Goal: Task Accomplishment & Management: Use online tool/utility

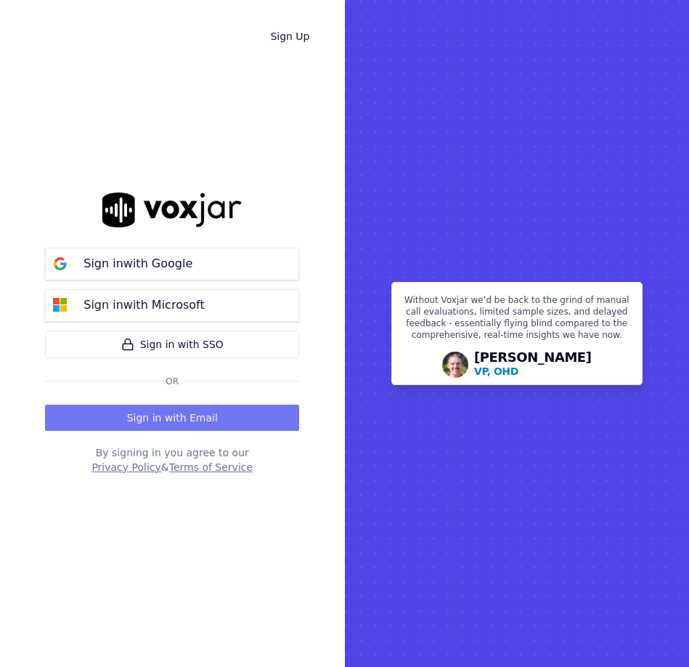
click at [183, 423] on button "Sign in with Email" at bounding box center [172, 417] width 254 height 26
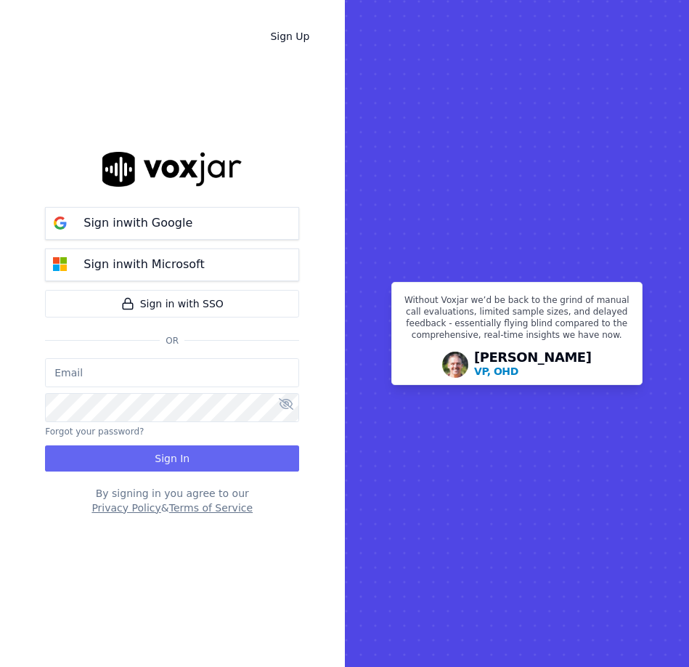
type input "[EMAIL_ADDRESS][DOMAIN_NAME]"
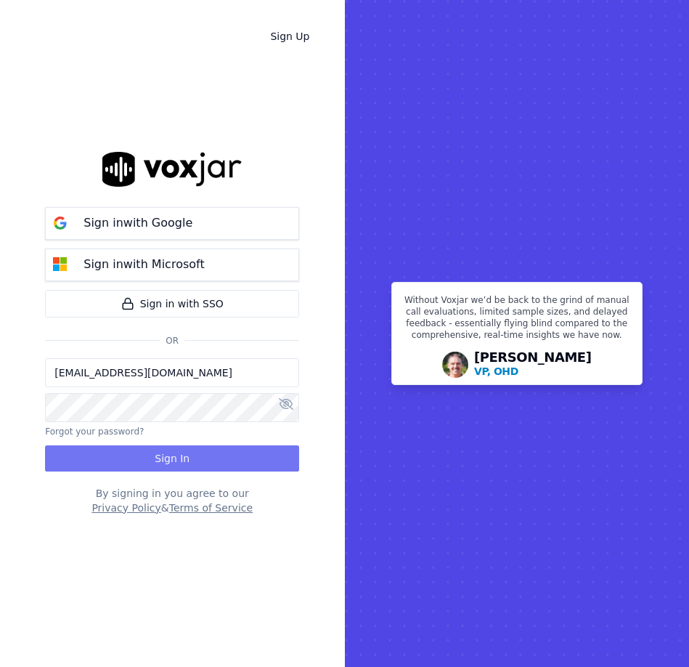
click at [186, 456] on button "Sign In" at bounding box center [172, 458] width 254 height 26
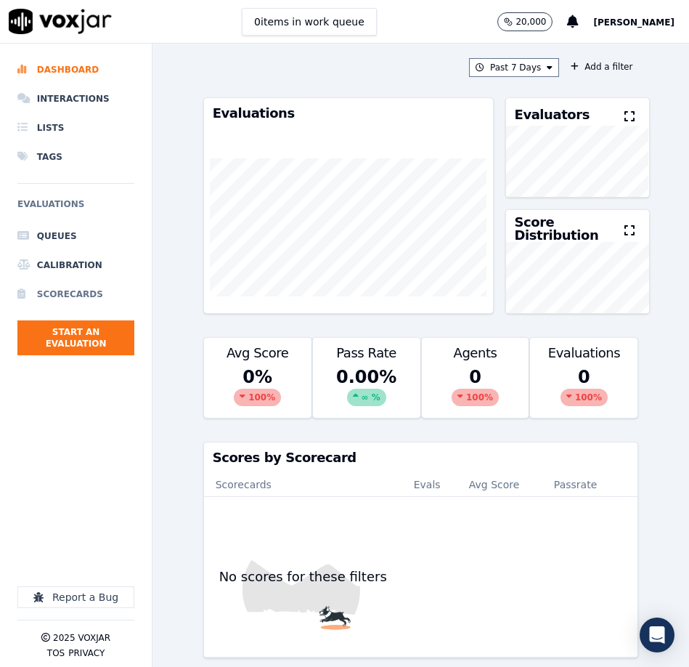
click at [74, 290] on li "Scorecards" at bounding box center [75, 294] width 117 height 29
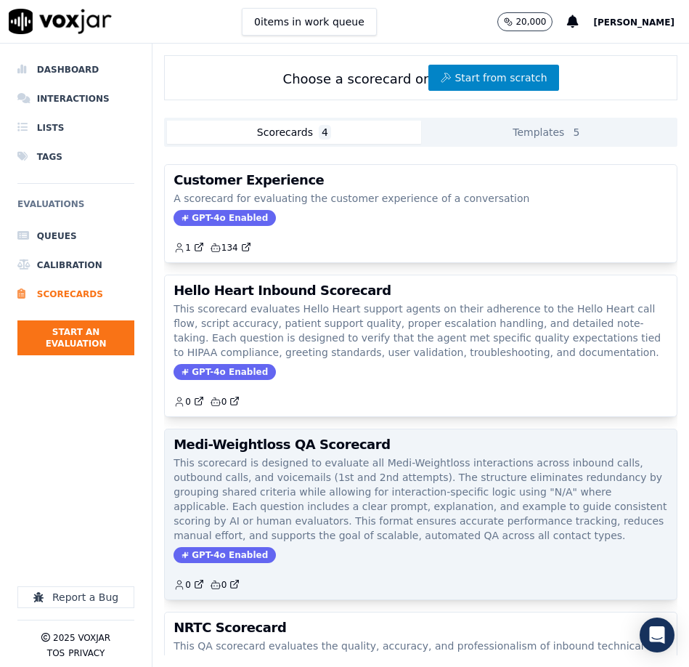
click at [285, 468] on p "This scorecard is designed to evaluate all Medi-Weightloss interactions across …" at bounding box center [421, 498] width 494 height 87
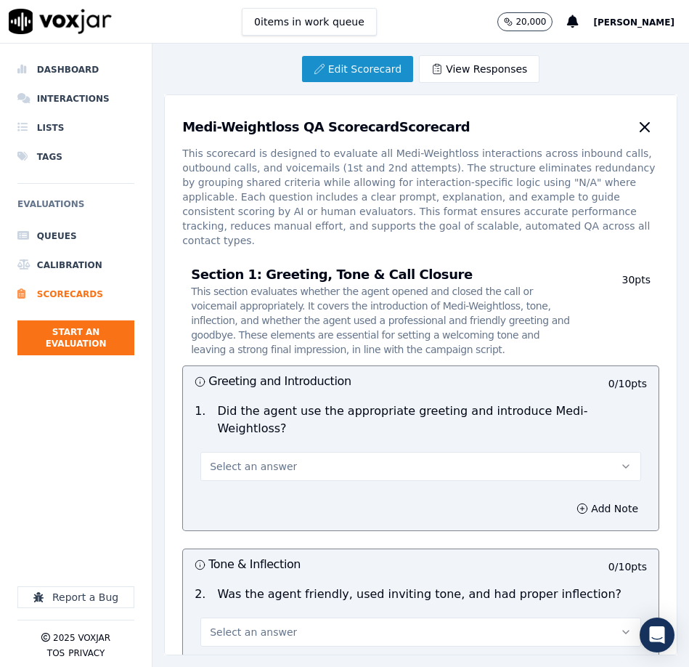
click at [386, 70] on link "Edit Scorecard" at bounding box center [357, 69] width 111 height 26
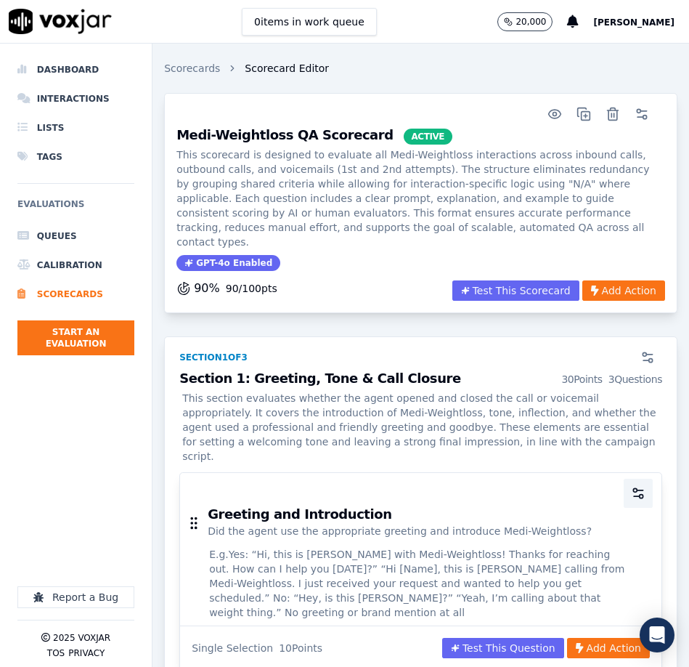
click at [638, 496] on icon "button" at bounding box center [637, 496] width 6 height 0
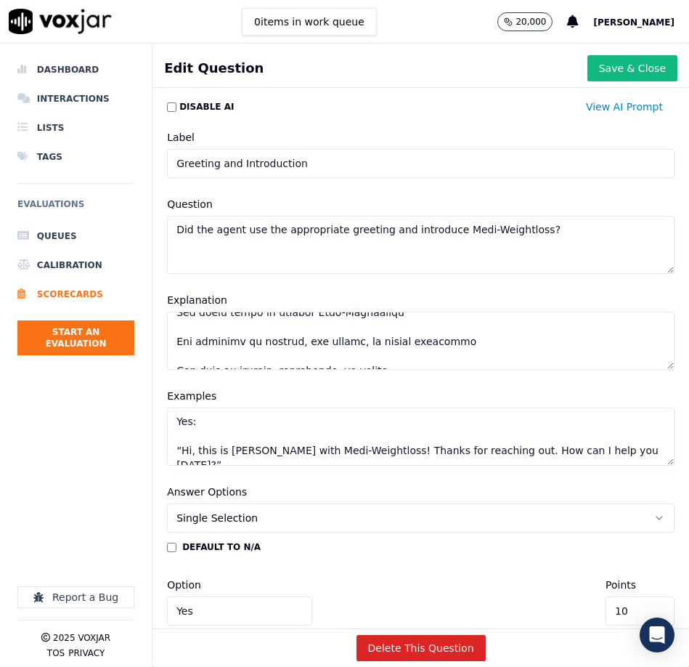
scroll to position [157, 0]
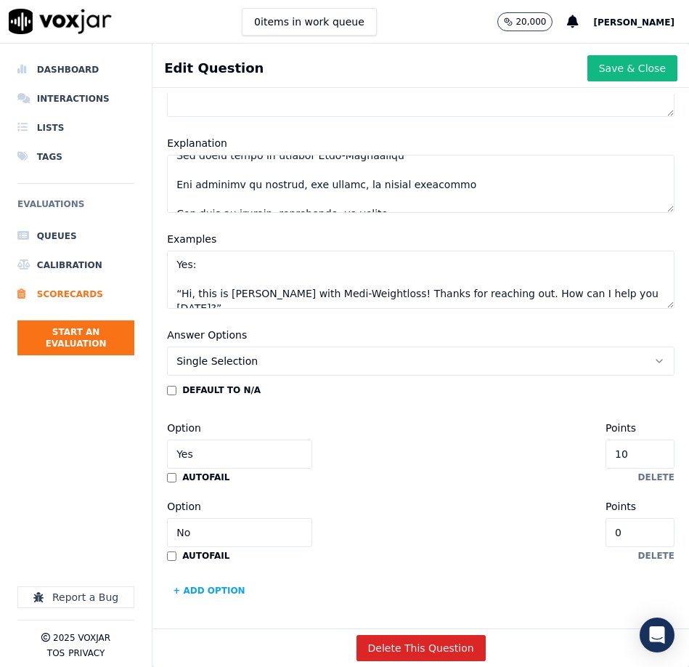
click at [203, 590] on button "+ Add option" at bounding box center [209, 590] width 84 height 23
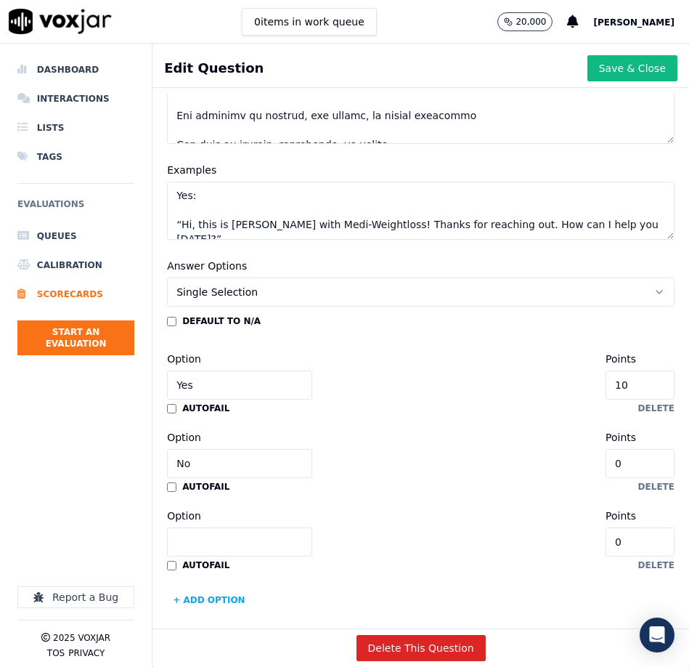
scroll to position [235, 0]
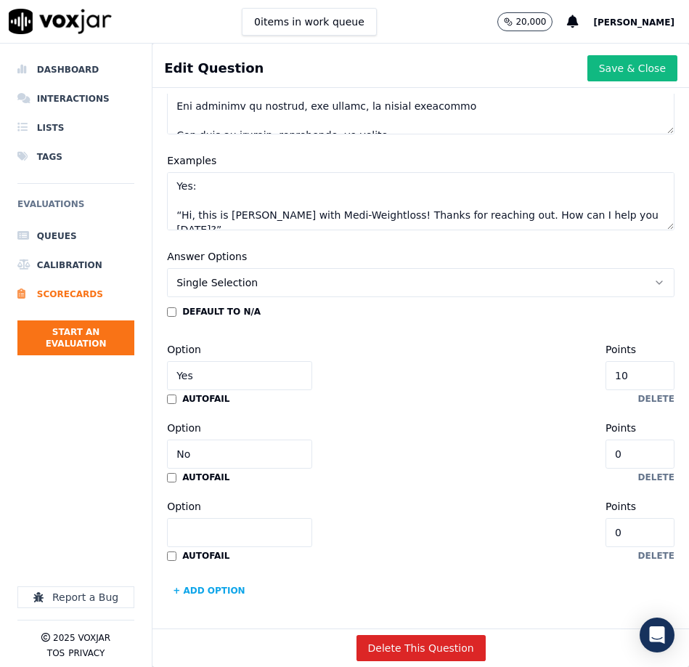
click at [251, 539] on input "Option" at bounding box center [239, 532] width 145 height 29
click at [652, 557] on button "delete" at bounding box center [656, 556] width 36 height 12
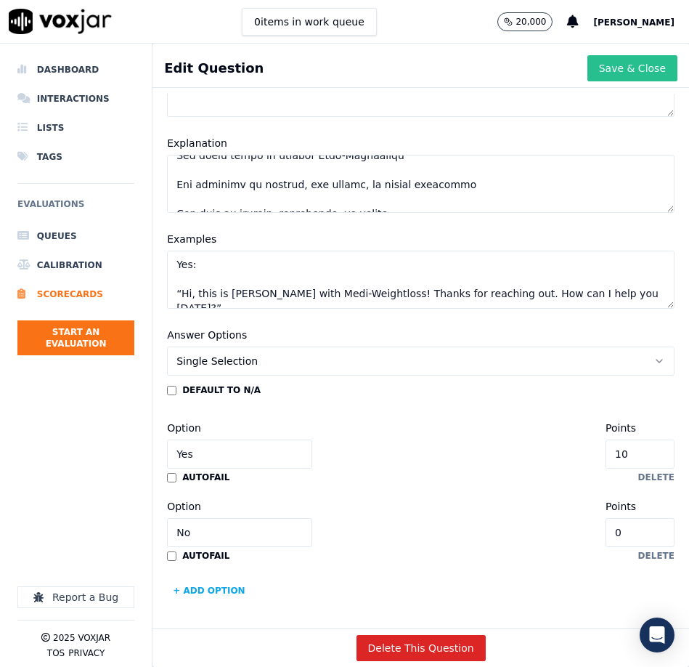
click at [640, 68] on button "Save & Close" at bounding box center [632, 68] width 90 height 26
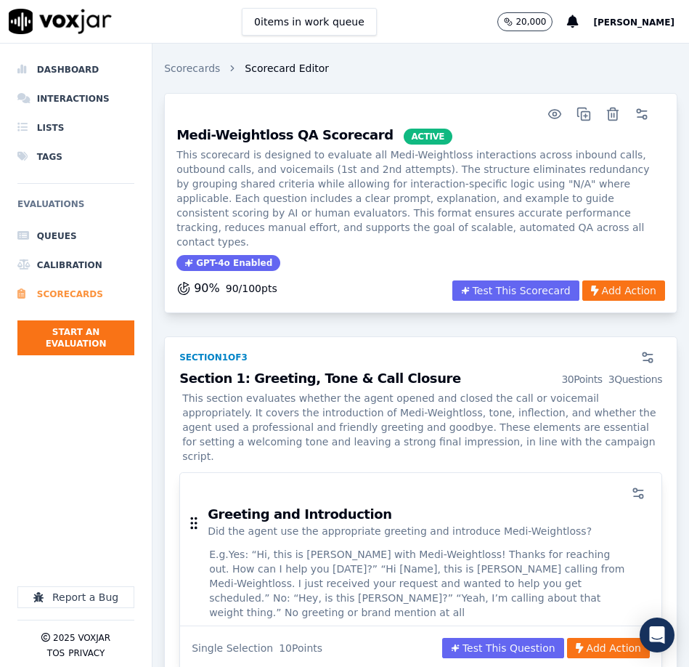
click at [58, 295] on li "Scorecards" at bounding box center [75, 294] width 117 height 29
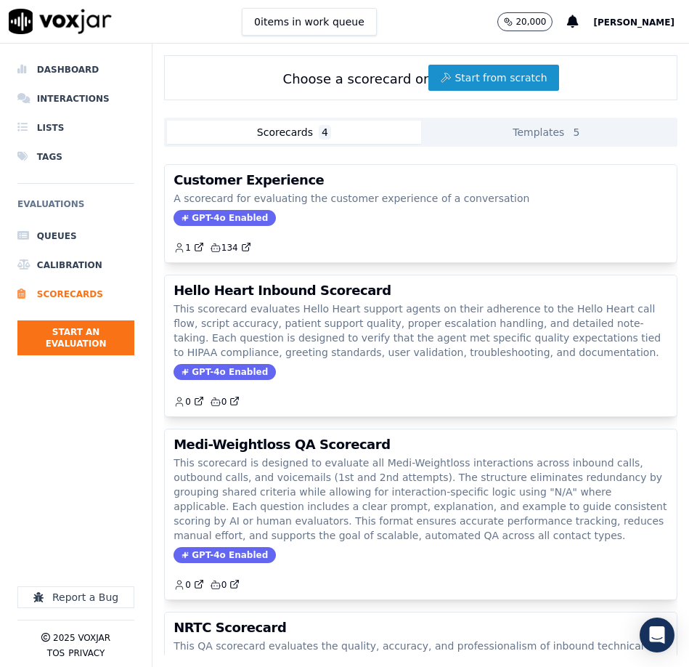
click at [478, 79] on button "Start from scratch" at bounding box center [493, 78] width 130 height 26
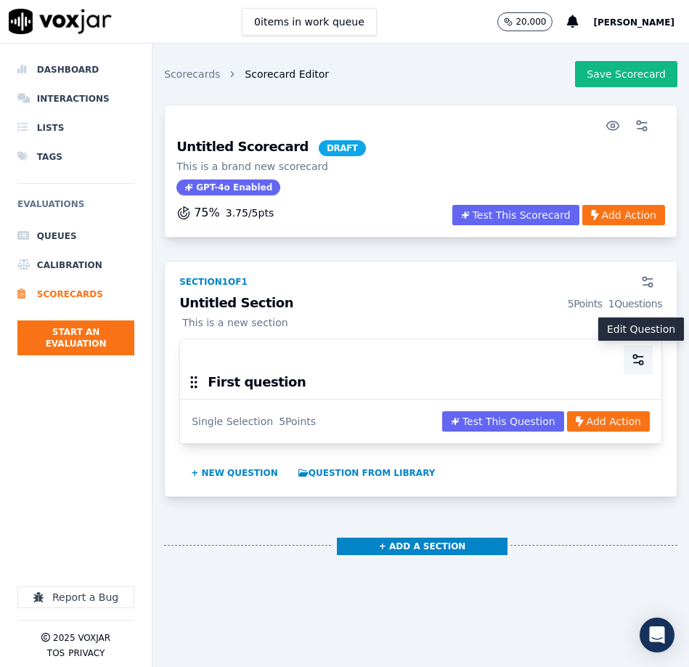
click at [636, 358] on icon "button" at bounding box center [638, 359] width 15 height 15
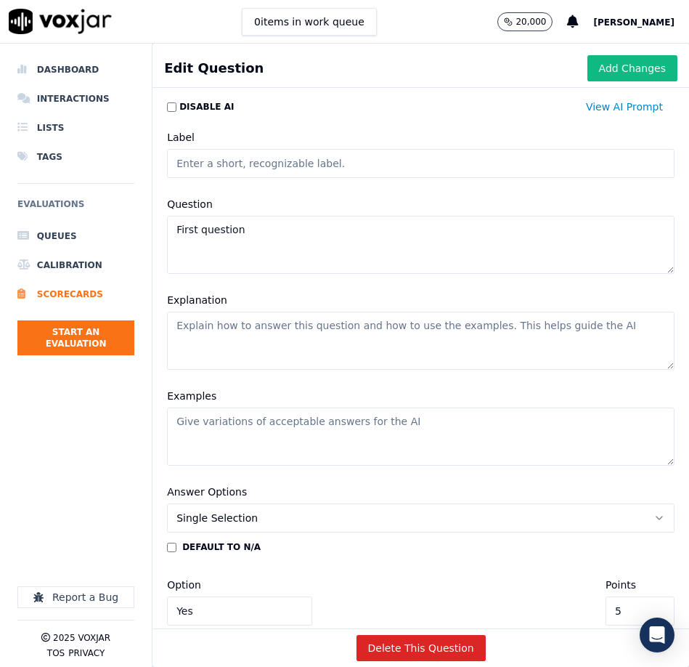
scroll to position [157, 0]
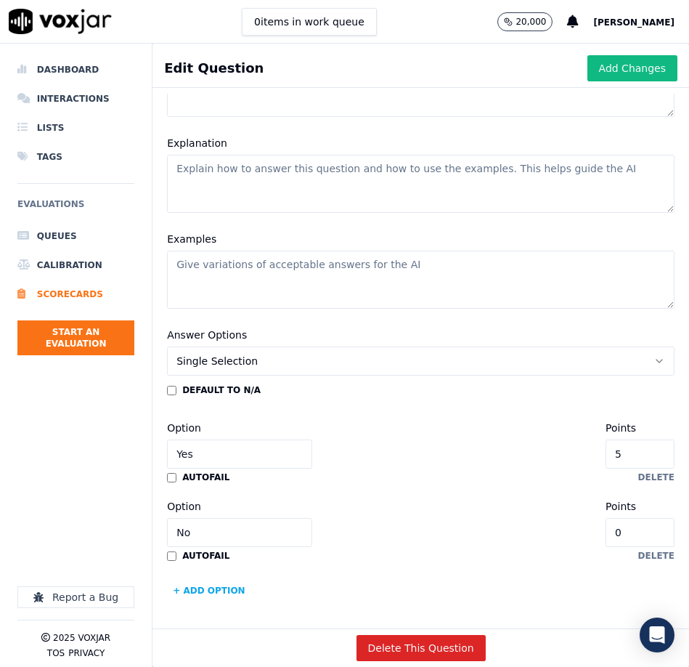
click at [222, 590] on button "+ Add option" at bounding box center [209, 590] width 84 height 23
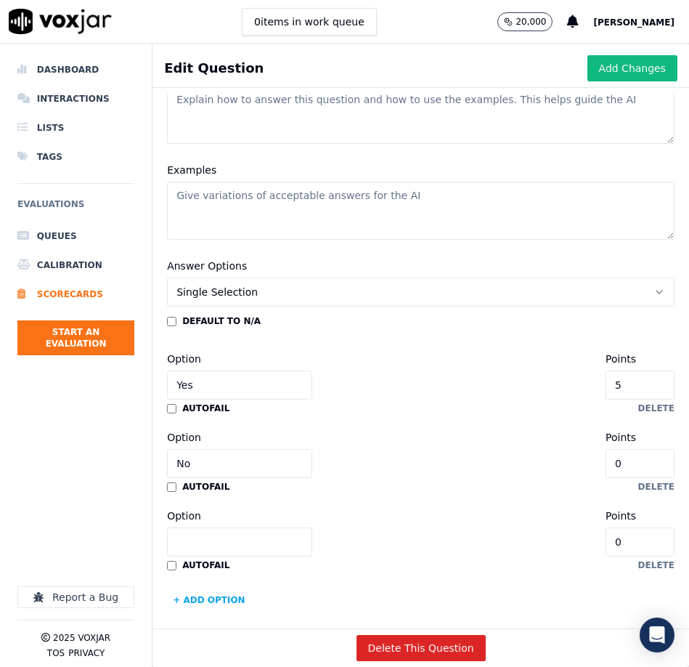
scroll to position [235, 0]
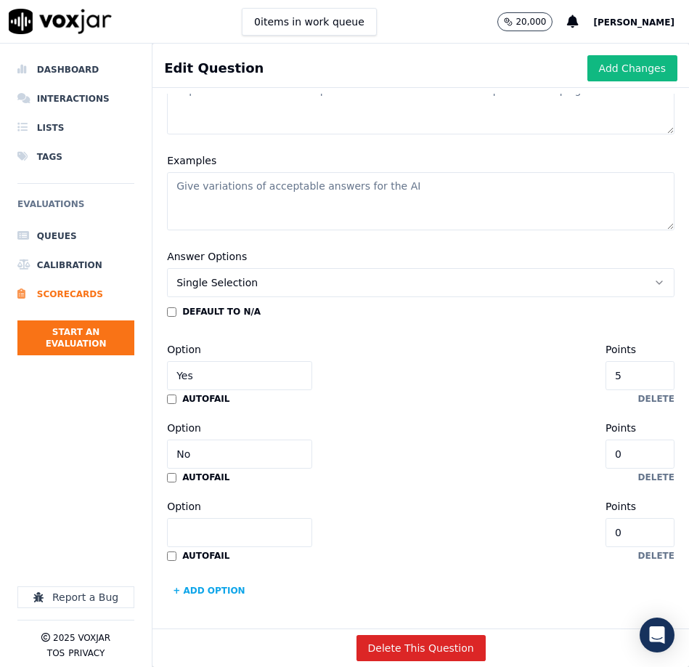
click at [237, 536] on input "Option" at bounding box center [239, 532] width 145 height 29
click at [660, 555] on button "delete" at bounding box center [656, 556] width 36 height 12
